Goal: Transaction & Acquisition: Purchase product/service

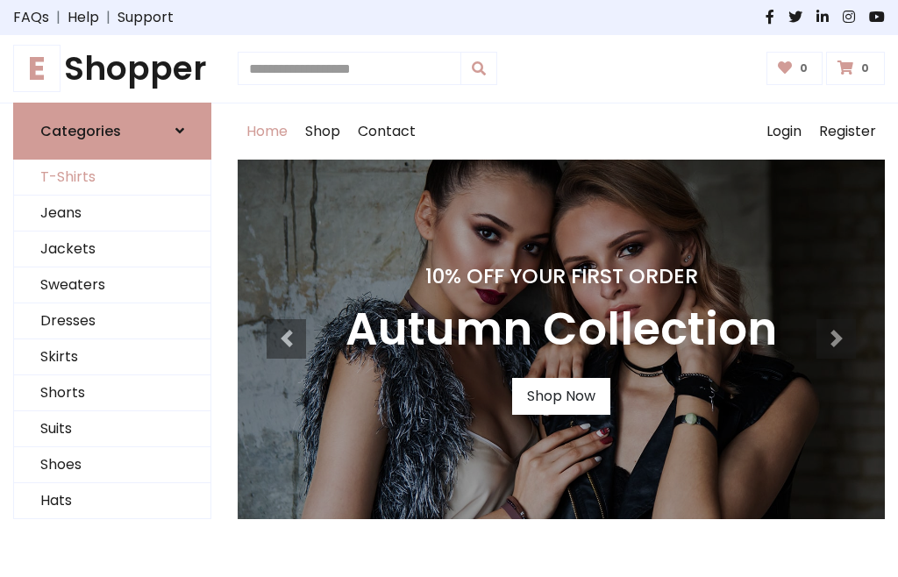
click at [112, 177] on link "T-Shirts" at bounding box center [112, 178] width 196 height 36
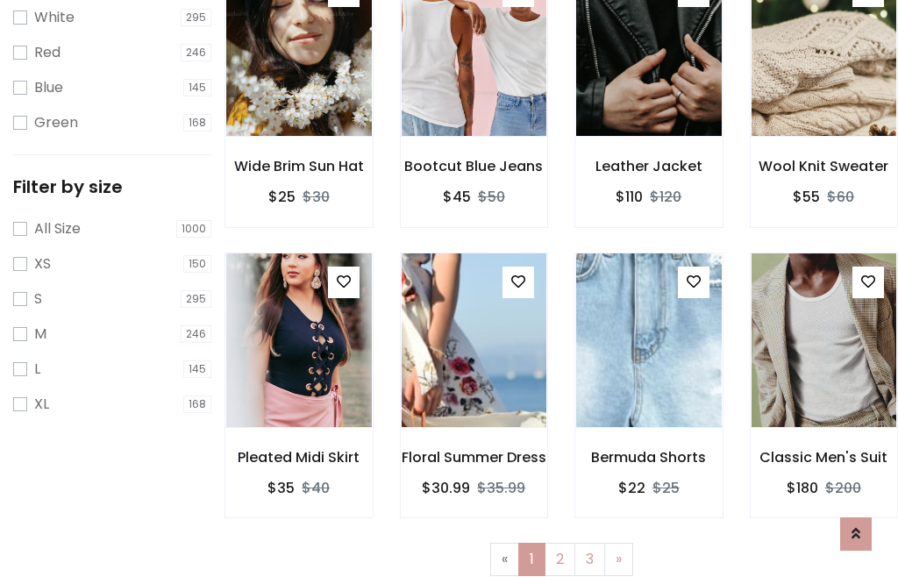
scroll to position [32, 0]
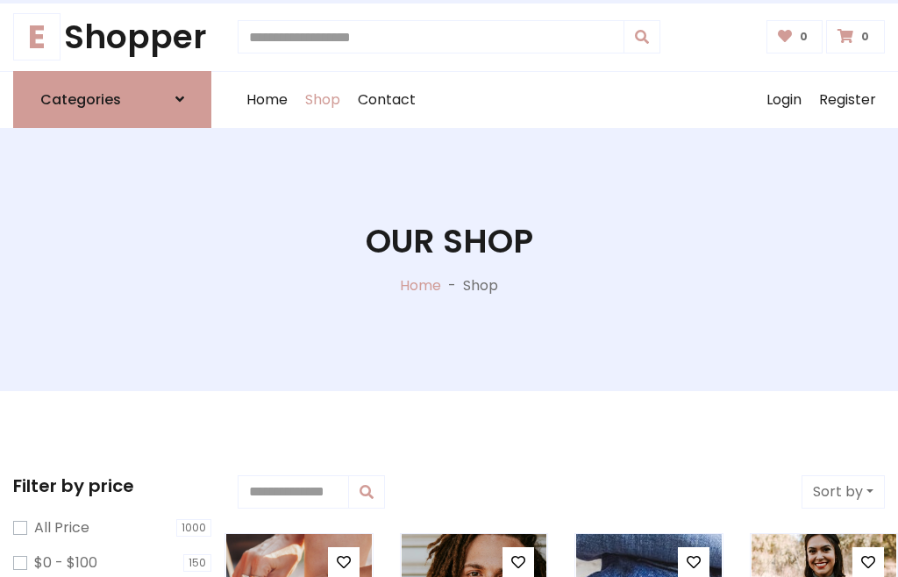
click at [449, 259] on h1 "Our Shop" at bounding box center [449, 241] width 167 height 39
click at [561, 99] on div "Home Shop Contact Log out Login Register" at bounding box center [561, 100] width 647 height 56
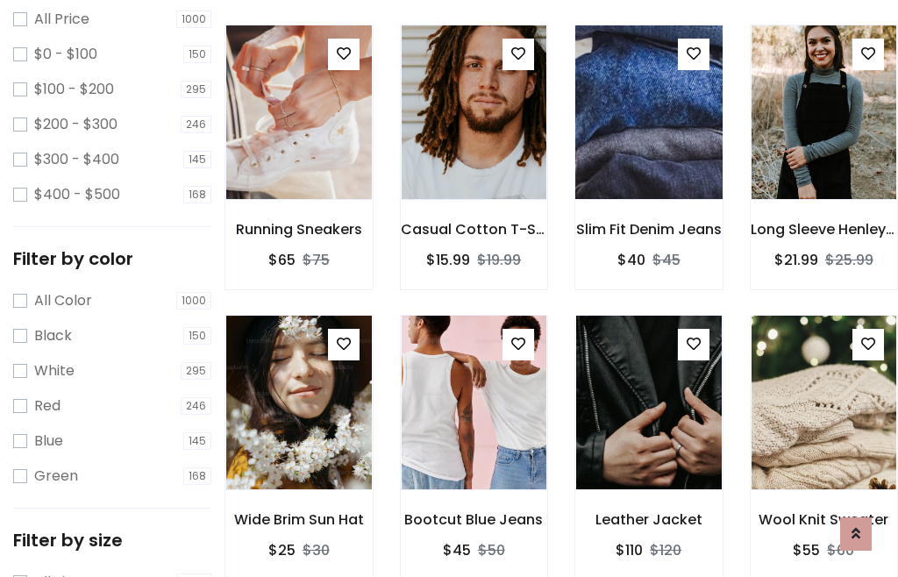
click at [648, 144] on img at bounding box center [648, 112] width 174 height 421
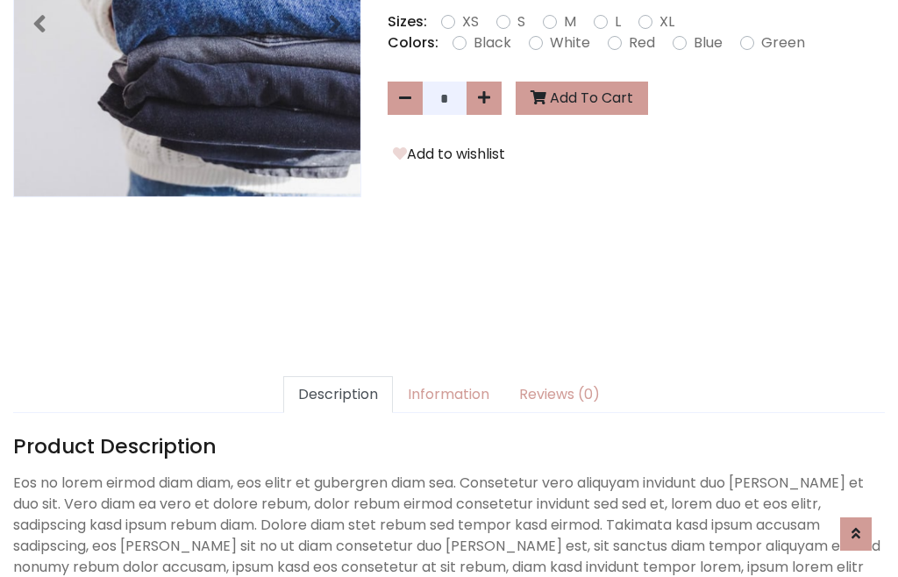
scroll to position [429, 0]
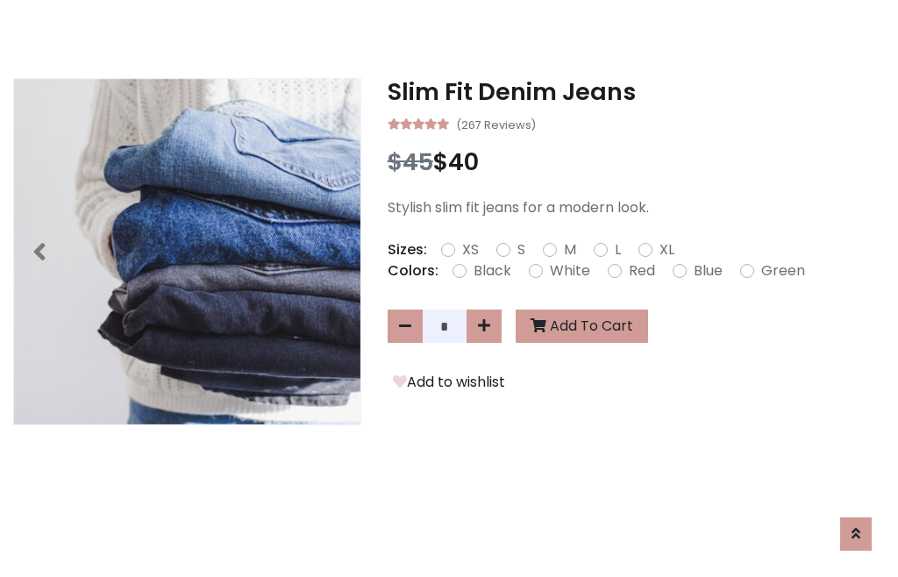
click at [636, 91] on h3 "Slim Fit Denim Jeans" at bounding box center [635, 92] width 497 height 28
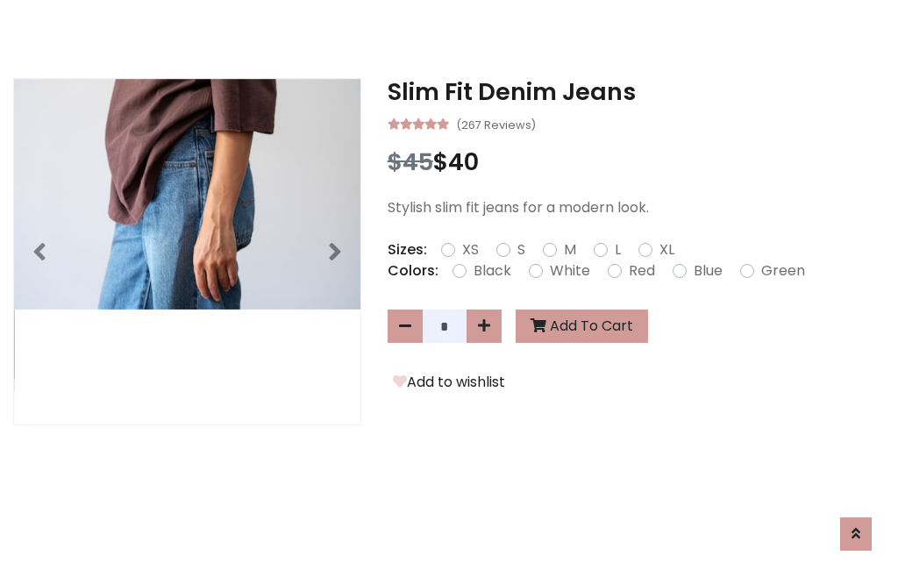
click at [636, 91] on h3 "Slim Fit Denim Jeans" at bounding box center [635, 92] width 497 height 28
